Goal: Transaction & Acquisition: Purchase product/service

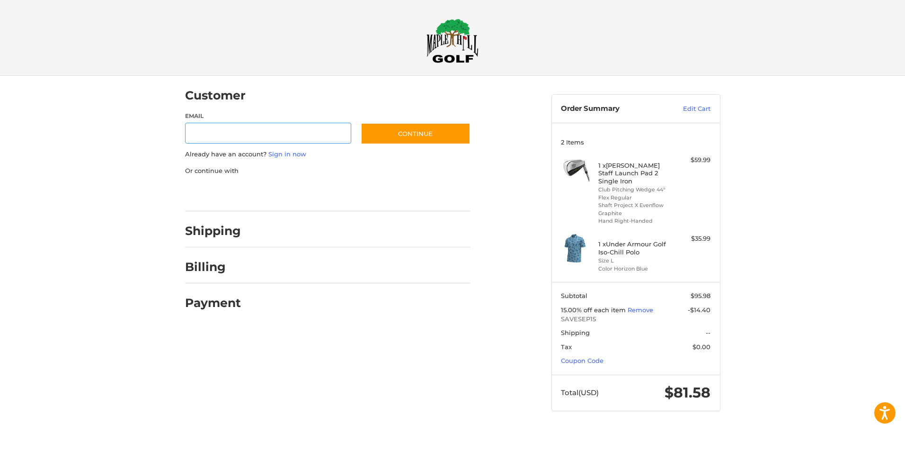
click at [272, 133] on input "Email" at bounding box center [268, 133] width 167 height 21
type input "**********"
click at [397, 139] on button "Continue" at bounding box center [416, 134] width 110 height 22
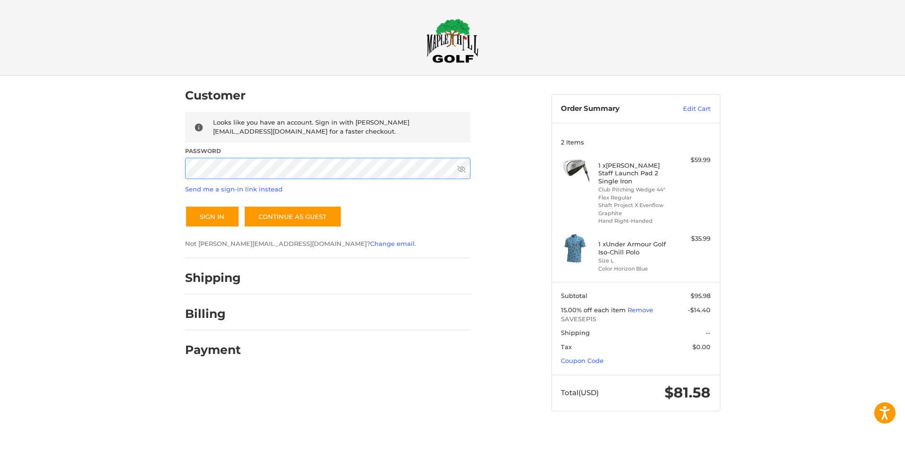
click at [185, 205] on button "Sign In" at bounding box center [212, 216] width 54 height 22
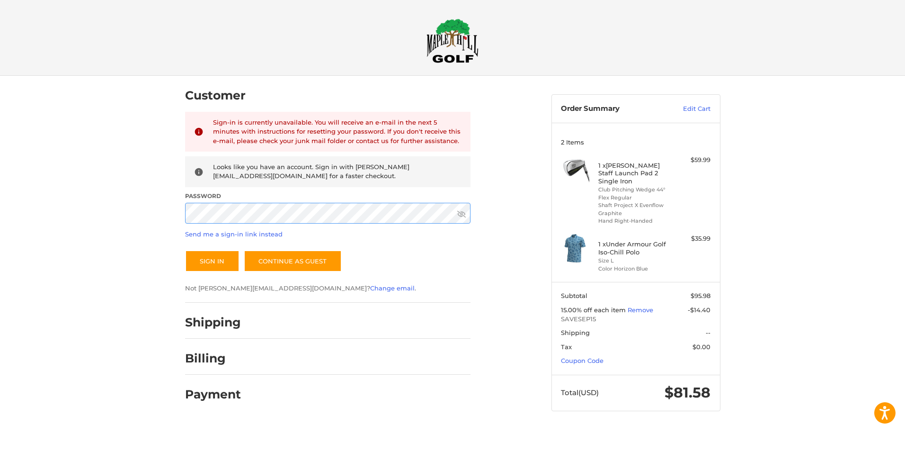
click at [185, 250] on button "Sign In" at bounding box center [212, 261] width 54 height 22
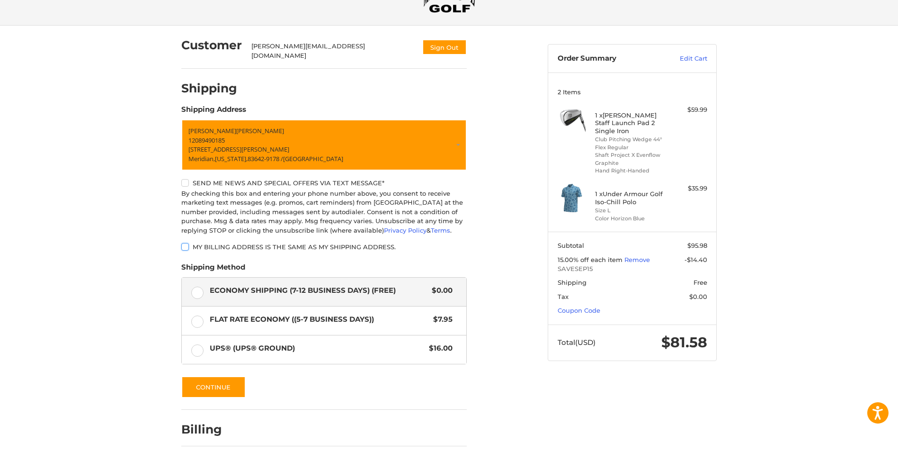
scroll to position [84, 0]
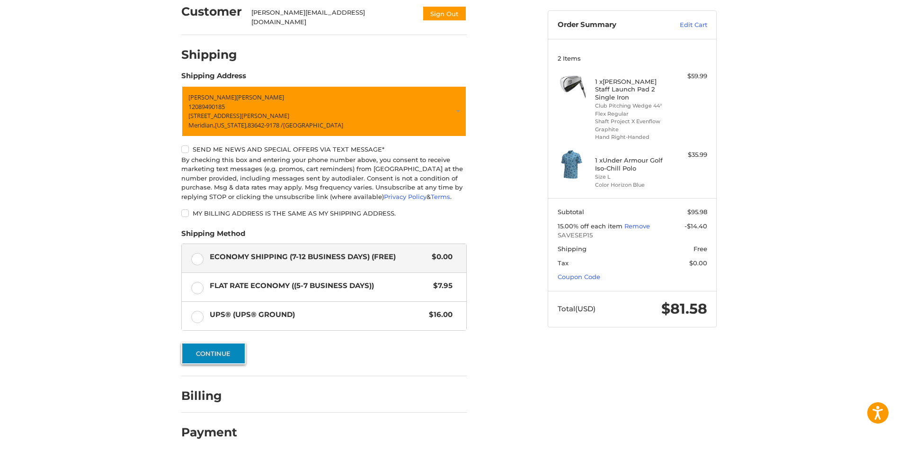
click at [214, 347] on button "Continue" at bounding box center [213, 353] width 64 height 22
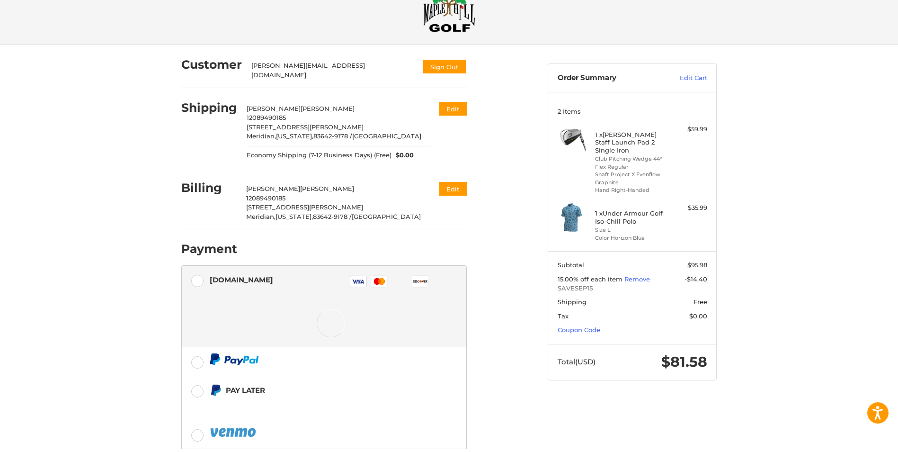
scroll to position [82, 0]
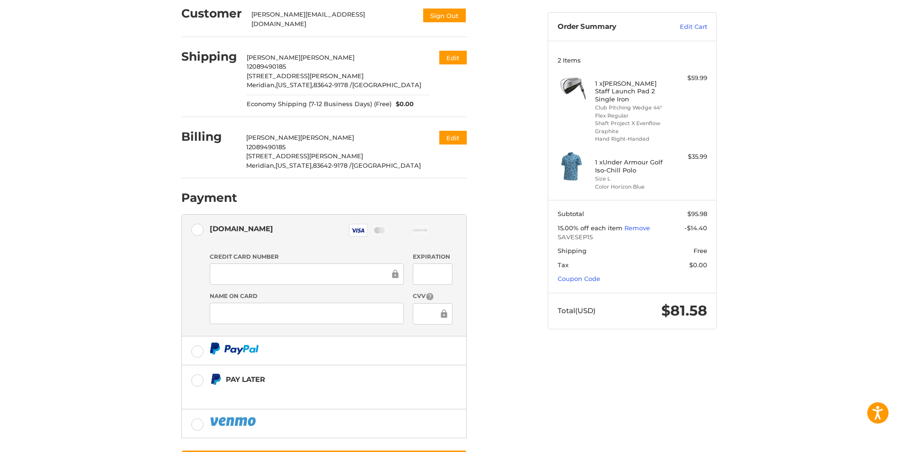
click at [517, 347] on div "Customer harris.joshuac@gmail.com Sign Out Shipping Joshua Harris 12089490185 2…" at bounding box center [357, 241] width 366 height 494
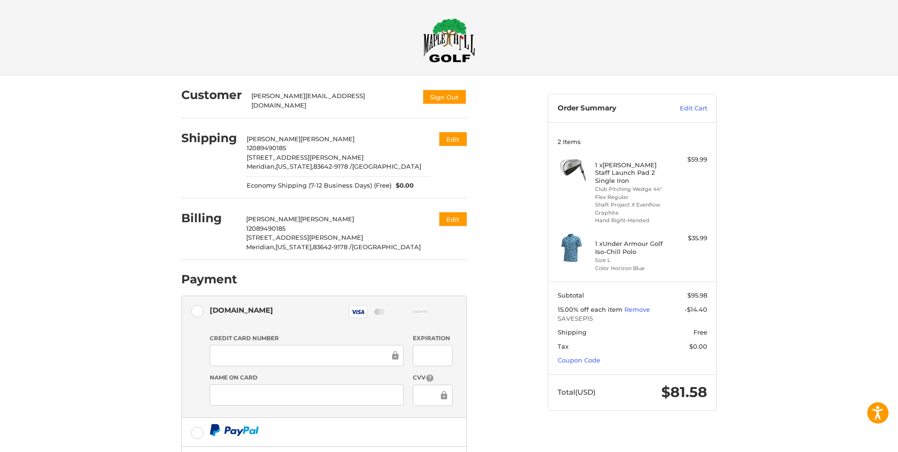
scroll to position [0, 0]
click at [443, 58] on img at bounding box center [449, 40] width 52 height 45
